Goal: Task Accomplishment & Management: Manage account settings

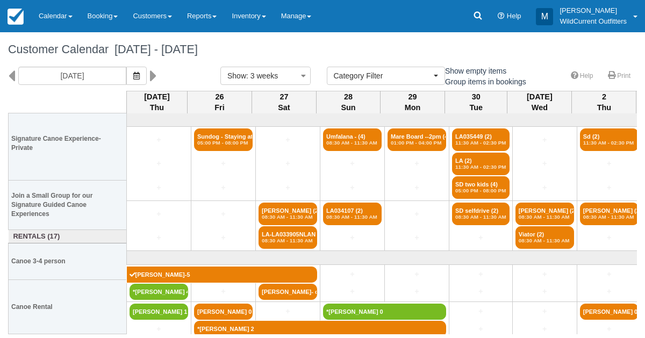
select select
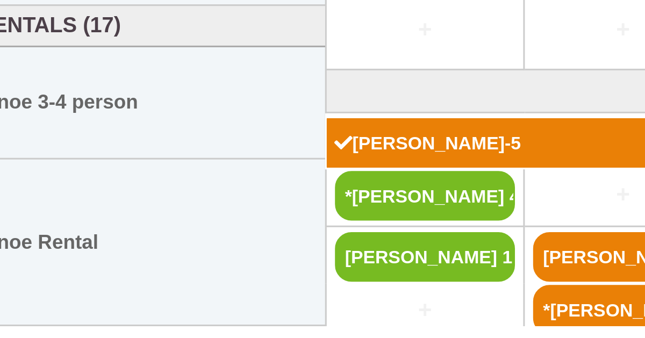
scroll to position [20, 0]
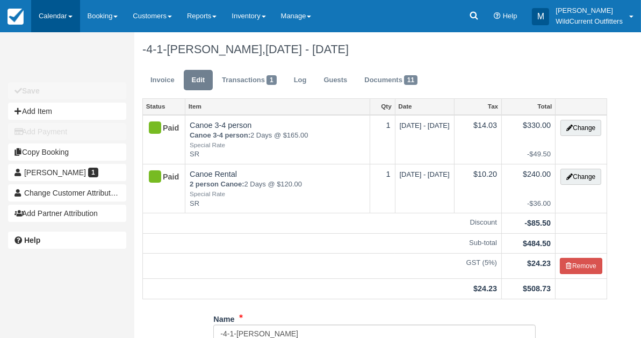
click at [61, 11] on link "Calendar" at bounding box center [55, 16] width 49 height 32
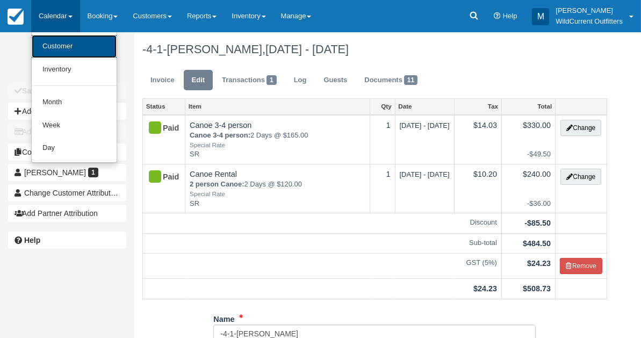
click at [59, 44] on link "Customer" at bounding box center [74, 46] width 85 height 23
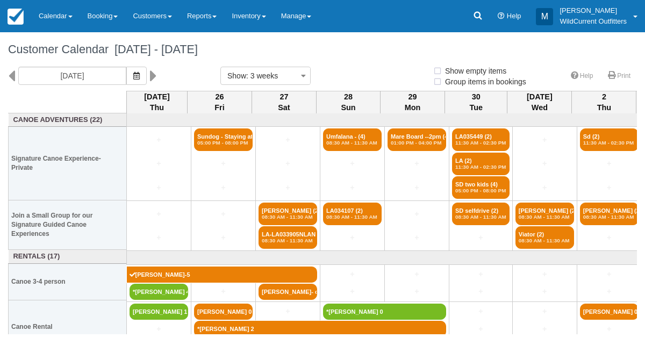
select select
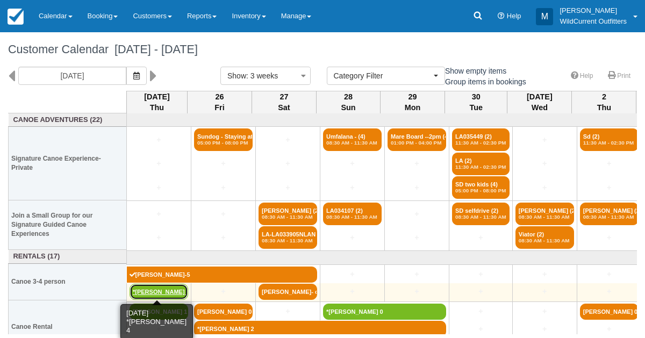
click at [156, 286] on link "*[PERSON_NAME] 4" at bounding box center [158, 292] width 59 height 16
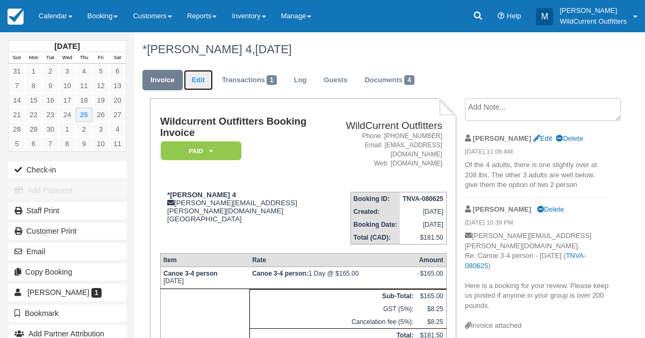
click at [199, 84] on link "Edit" at bounding box center [198, 80] width 29 height 21
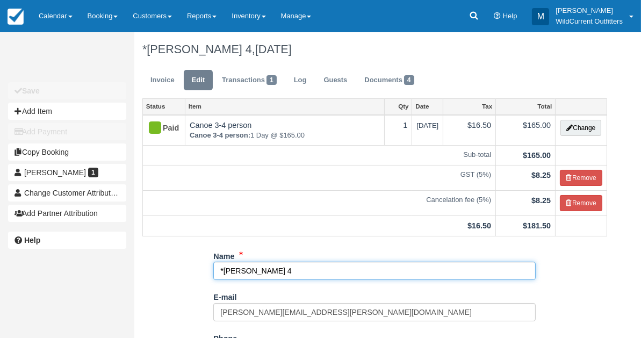
click at [280, 270] on input "*[PERSON_NAME] 4" at bounding box center [374, 271] width 322 height 18
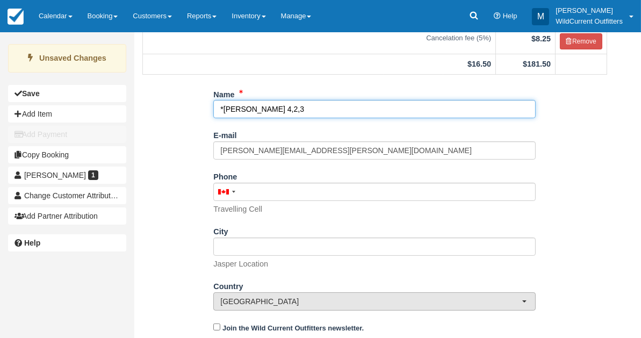
scroll to position [191, 0]
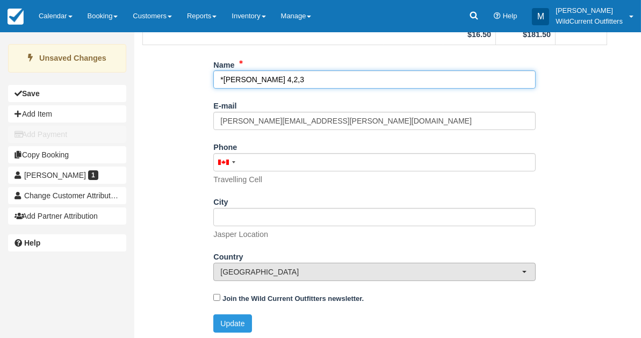
type input "*Tracy Webster 4,2,3"
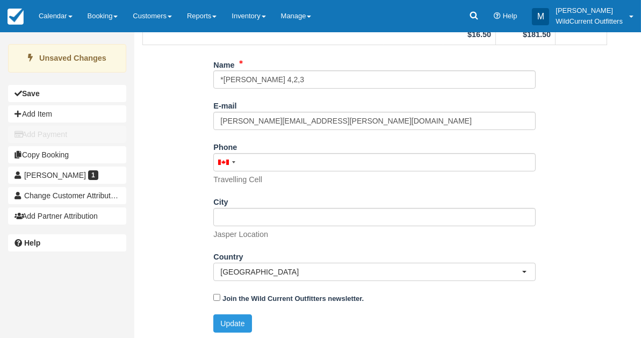
click at [600, 291] on div "Name *Tracy Webster 4,2,3 E-mail tracy.webster@inbox.com Did you mean ? Phone U…" at bounding box center [374, 198] width 481 height 285
click at [233, 317] on button "Update" at bounding box center [232, 323] width 38 height 18
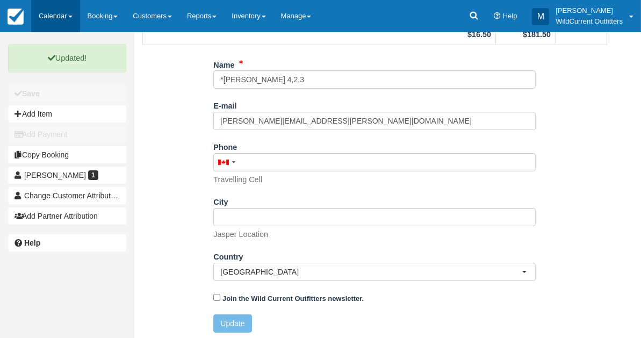
click at [53, 19] on link "Calendar" at bounding box center [55, 16] width 49 height 32
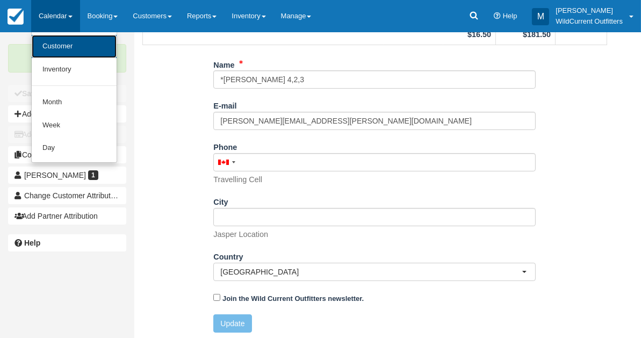
click at [53, 50] on link "Customer" at bounding box center [74, 46] width 85 height 23
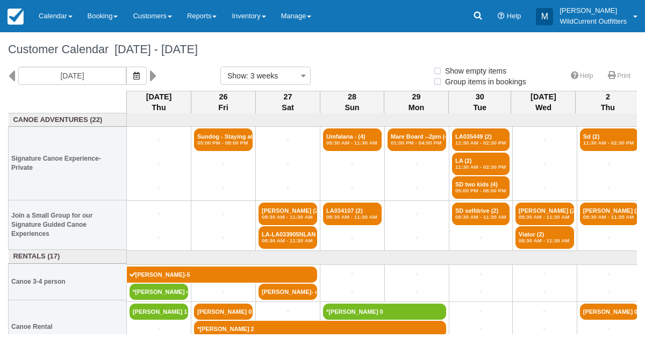
select select
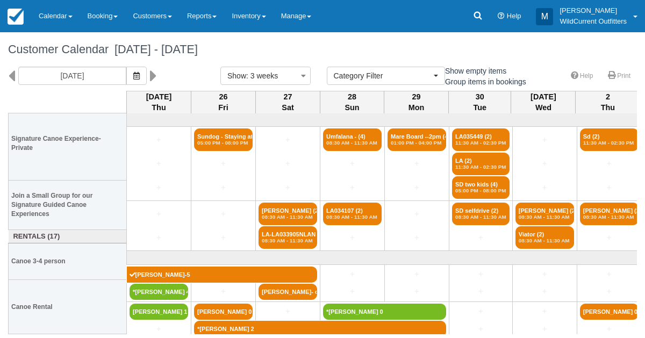
scroll to position [20, 0]
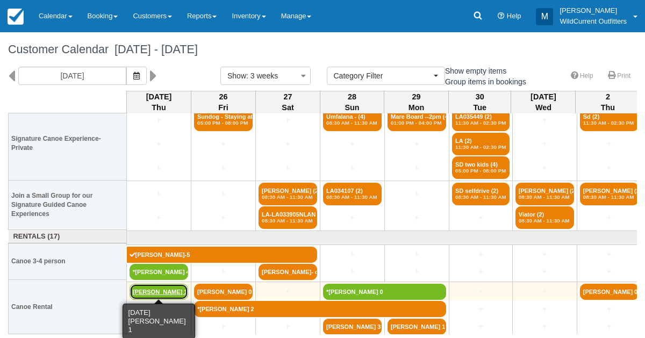
click at [158, 285] on link "[PERSON_NAME] 1" at bounding box center [158, 292] width 59 height 16
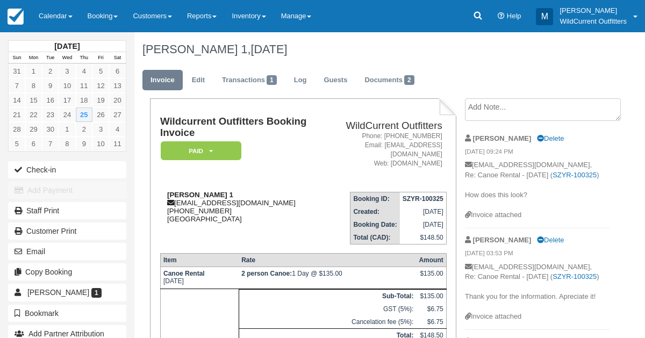
click at [201, 191] on strong "[PERSON_NAME] 1" at bounding box center [200, 195] width 66 height 8
click at [199, 193] on div "Alexis Schaefer 1 a.schaefer7@icloud.com 1 (519) 807-4566 Canada" at bounding box center [241, 207] width 162 height 32
drag, startPoint x: 220, startPoint y: 186, endPoint x: 167, endPoint y: 187, distance: 53.2
click at [167, 191] on strong "[PERSON_NAME] 1" at bounding box center [200, 195] width 66 height 8
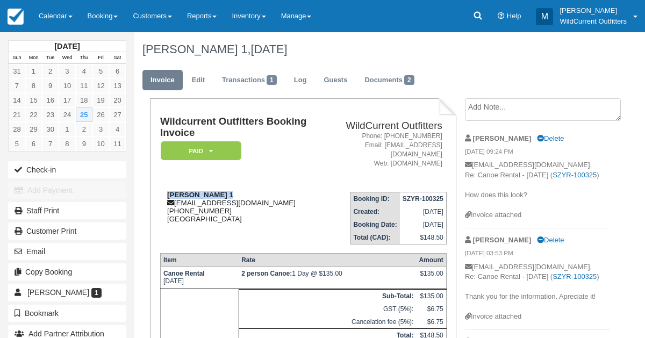
copy strong "Alexis Schaefer"
